Goal: Information Seeking & Learning: Learn about a topic

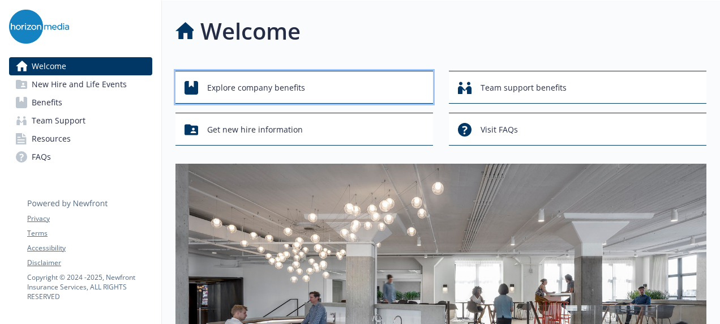
click at [269, 85] on span "Explore company benefits" at bounding box center [256, 88] width 98 height 22
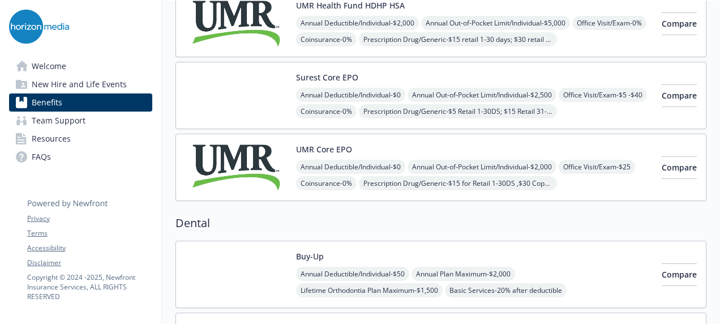
scroll to position [206, 0]
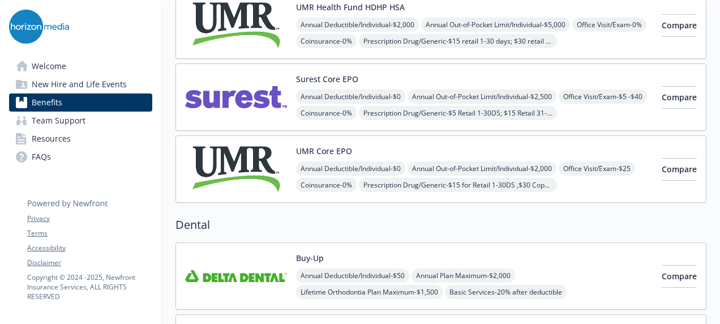
click at [243, 92] on img at bounding box center [236, 97] width 102 height 48
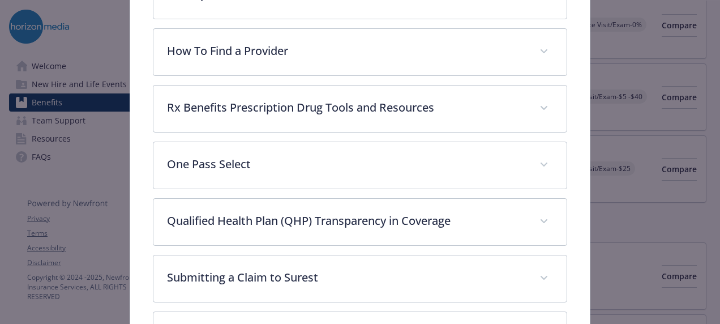
scroll to position [376, 0]
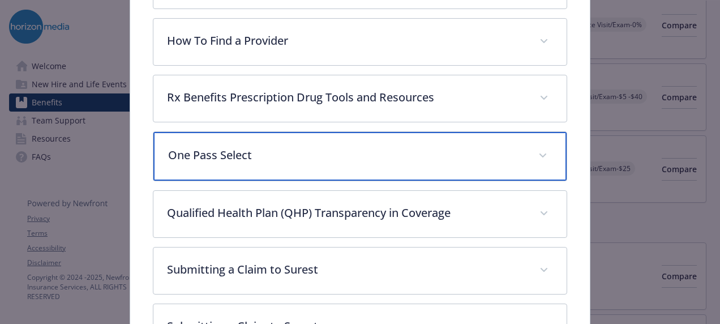
click at [295, 154] on p "One Pass Select" at bounding box center [346, 155] width 356 height 17
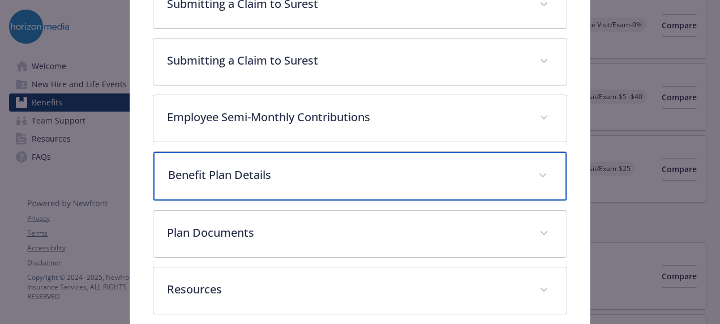
scroll to position [782, 0]
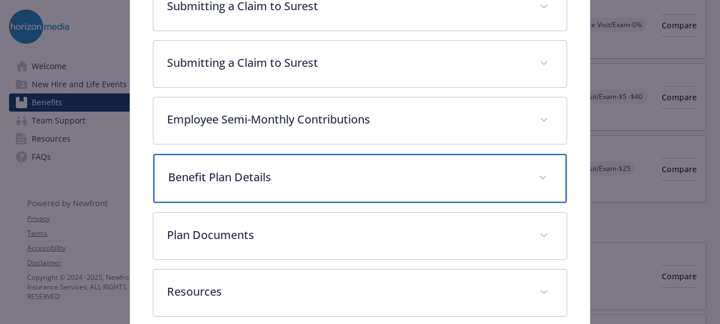
click at [265, 169] on p "Benefit Plan Details" at bounding box center [346, 177] width 356 height 17
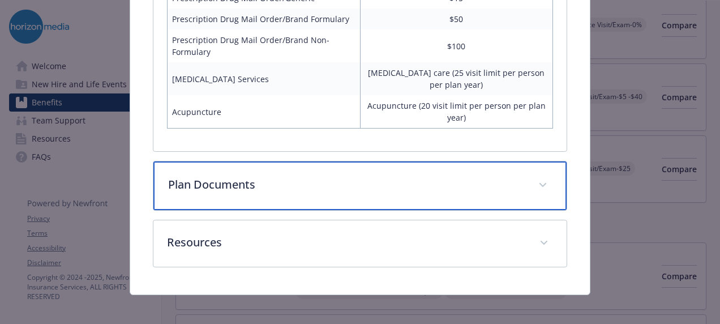
scroll to position [1412, 0]
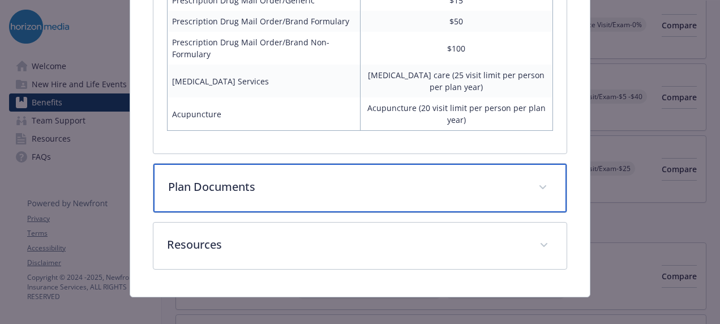
click at [234, 180] on p "Plan Documents" at bounding box center [346, 186] width 356 height 17
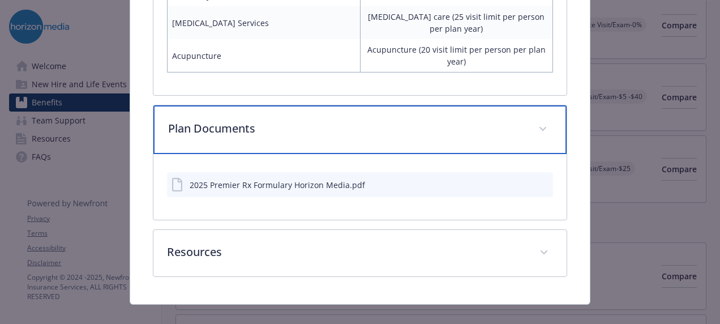
scroll to position [1471, 0]
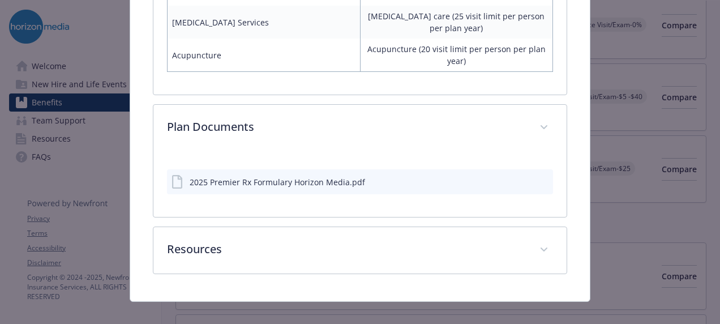
click at [224, 180] on div "2025 Premier Rx Formulary Horizon Media.pdf" at bounding box center [277, 182] width 175 height 12
click at [521, 175] on button "download file" at bounding box center [523, 180] width 11 height 11
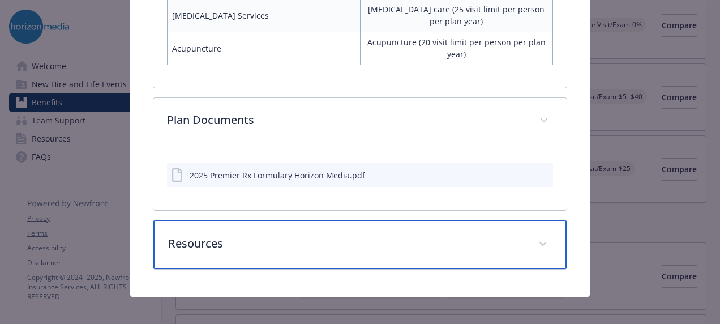
click at [242, 235] on p "Resources" at bounding box center [346, 243] width 356 height 17
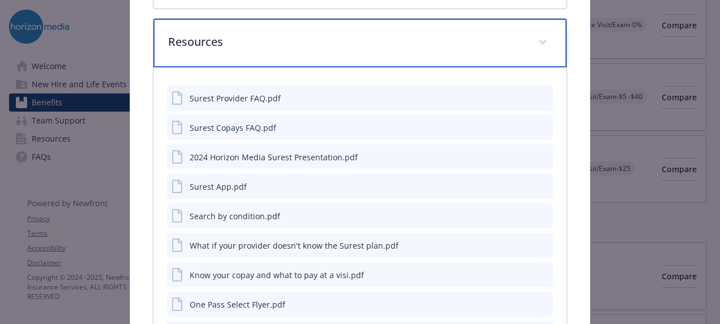
scroll to position [1680, 0]
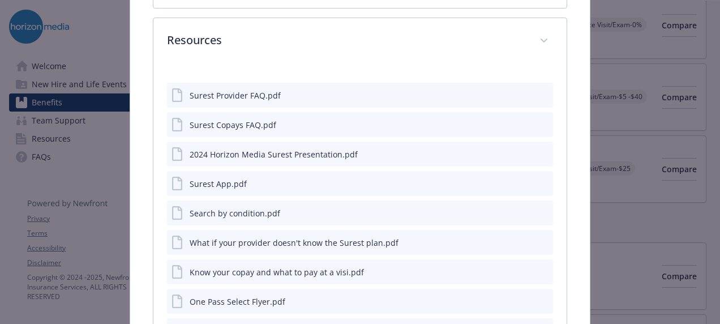
click at [520, 149] on icon "download file" at bounding box center [523, 153] width 9 height 9
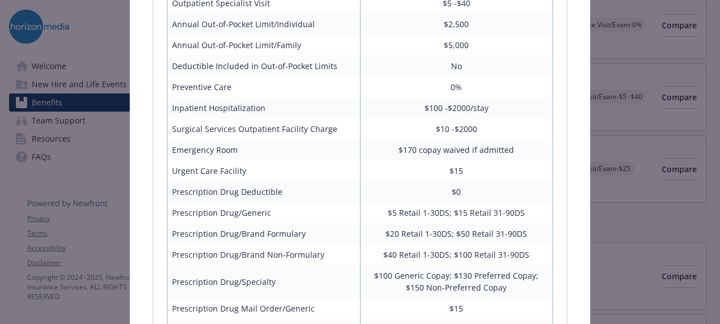
scroll to position [1246, 0]
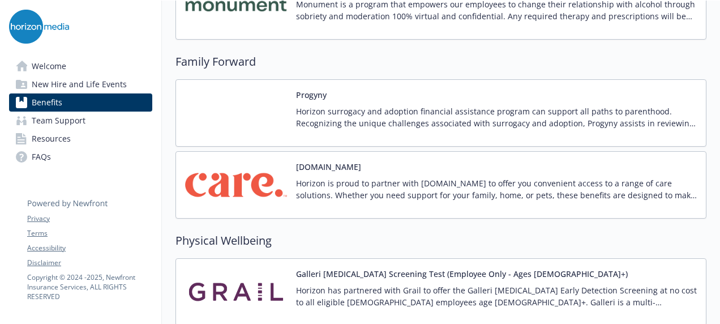
scroll to position [2275, 0]
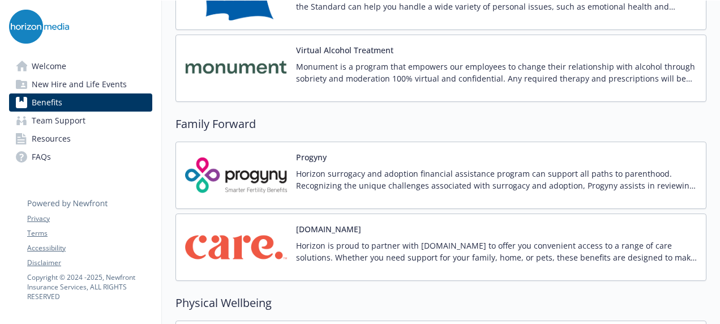
click at [340, 167] on p "Horizon surrogacy and adoption financial assistance program can support all pat…" at bounding box center [496, 179] width 401 height 24
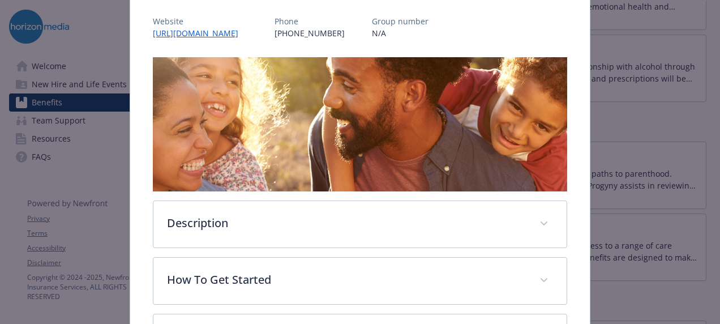
scroll to position [231, 0]
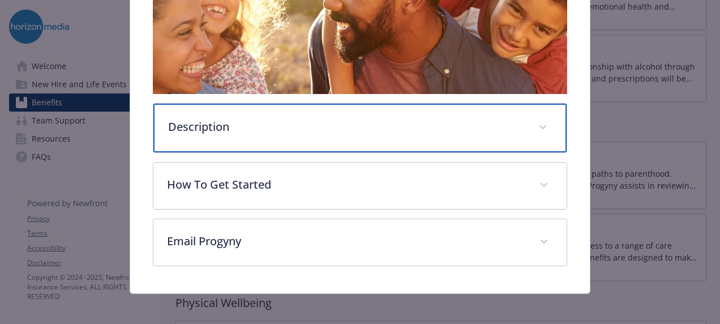
click at [319, 129] on p "Description" at bounding box center [346, 126] width 356 height 17
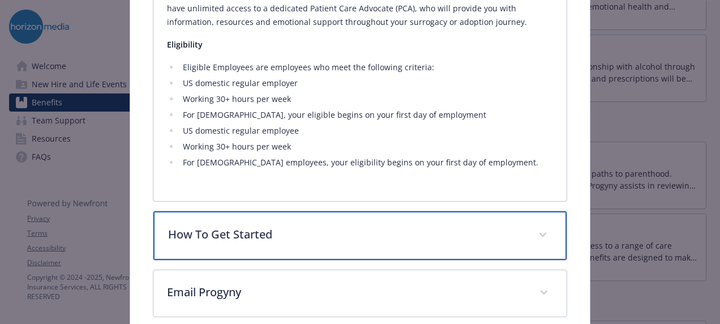
scroll to position [440, 0]
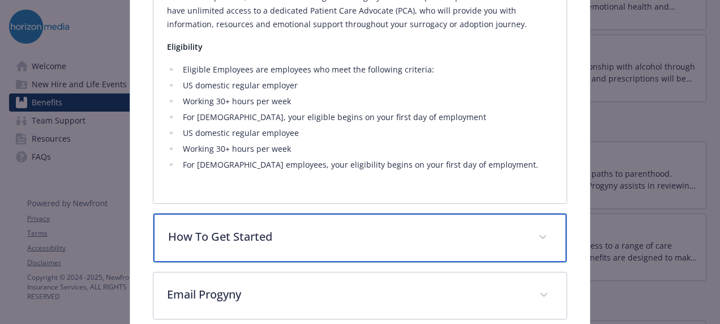
click at [295, 225] on div "How To Get Started" at bounding box center [359, 237] width 413 height 49
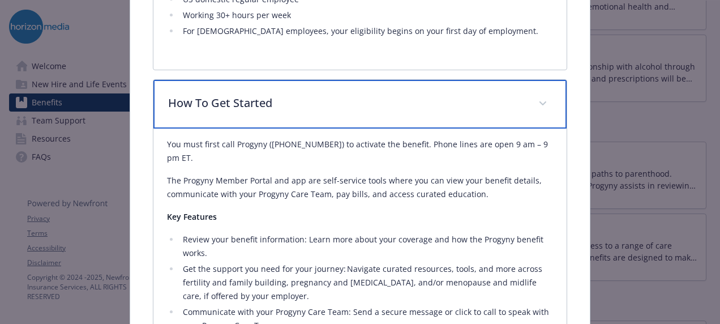
scroll to position [574, 0]
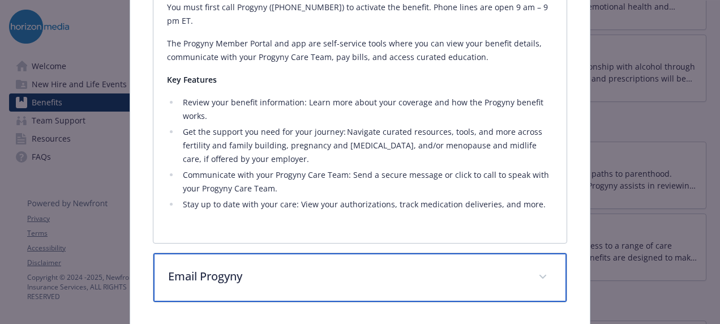
click at [294, 253] on div "Email Progyny" at bounding box center [359, 277] width 413 height 49
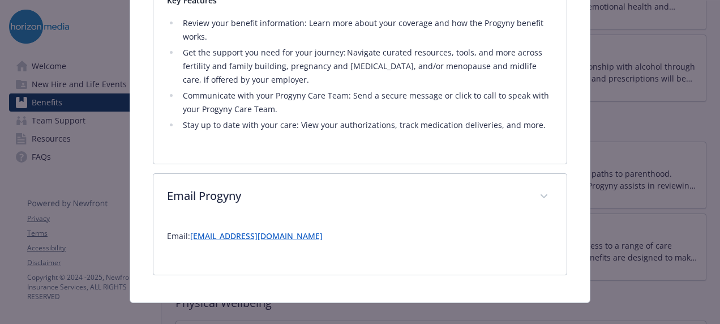
scroll to position [785, 0]
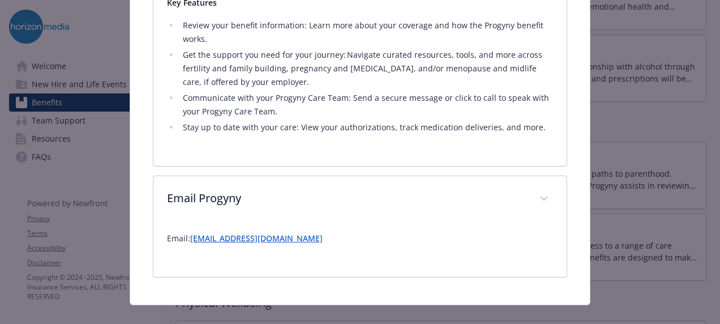
click at [283, 231] on p "Email: [EMAIL_ADDRESS][DOMAIN_NAME]" at bounding box center [360, 238] width 386 height 14
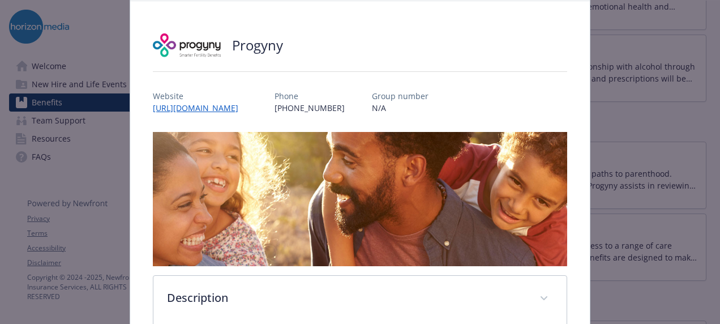
scroll to position [0, 0]
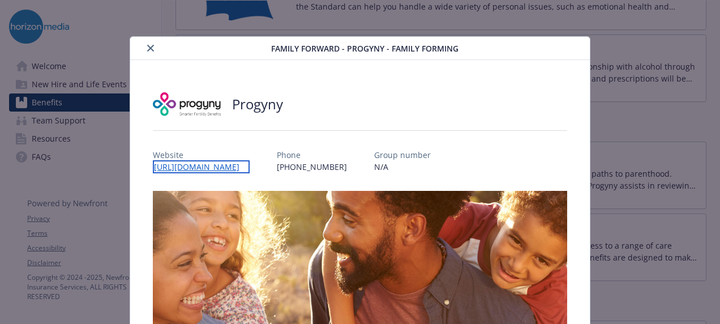
click at [180, 162] on link "[URL][DOMAIN_NAME]" at bounding box center [201, 166] width 97 height 13
